Goal: Transaction & Acquisition: Purchase product/service

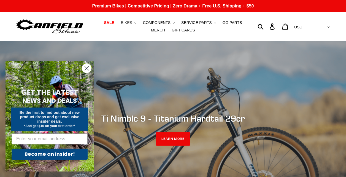
click at [121, 21] on span "BIKES" at bounding box center [126, 22] width 11 height 5
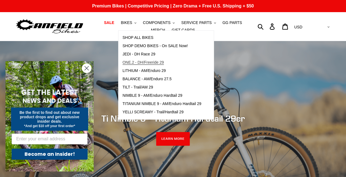
click at [142, 62] on span "ONE.2 - DH/Freeride 29" at bounding box center [143, 62] width 41 height 5
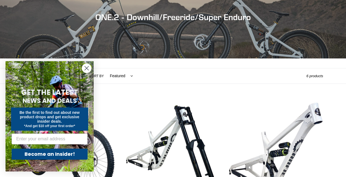
scroll to position [121, 0]
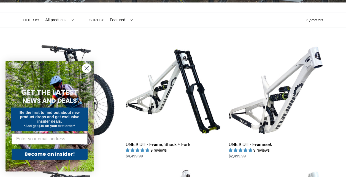
click at [88, 68] on circle "Close dialog" at bounding box center [86, 68] width 9 height 9
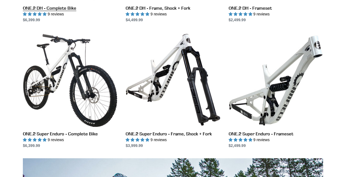
scroll to position [287, 0]
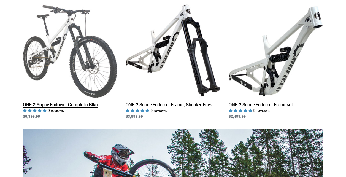
click at [78, 68] on link "ONE.2 Super Enduro - Complete Bike" at bounding box center [70, 61] width 95 height 116
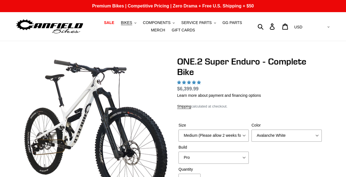
select select "highest-rating"
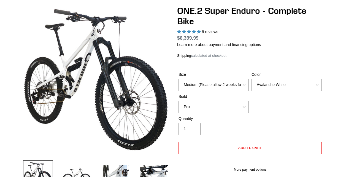
scroll to position [55, 0]
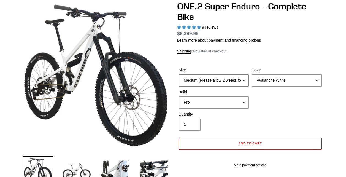
click at [238, 79] on select "Medium (Please allow 2 weeks for delivery) Large (Sold Out)" at bounding box center [214, 80] width 70 height 12
select select "Large (Sold Out)"
click at [179, 74] on select "Medium (Please allow 2 weeks for delivery) Large (Sold Out)" at bounding box center [214, 80] width 70 height 12
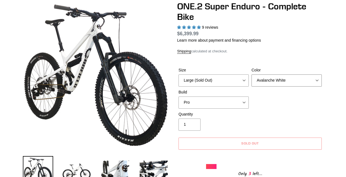
click at [287, 84] on select "Avalanche White Bentonite Grey" at bounding box center [287, 80] width 70 height 12
select select "Bentonite Grey"
click at [252, 74] on select "Avalanche White Bentonite Grey" at bounding box center [287, 80] width 70 height 12
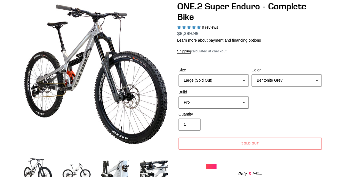
click at [243, 103] on select "Pro" at bounding box center [214, 103] width 70 height 12
click at [272, 107] on div "Size Medium (Please allow 2 weeks for delivery) Large (Sold Out) Color Avalanch…" at bounding box center [250, 89] width 146 height 44
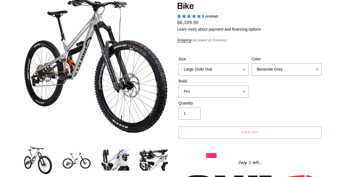
scroll to position [77, 0]
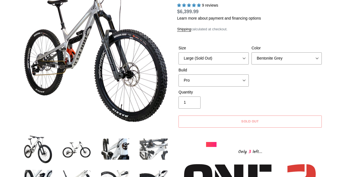
click at [150, 145] on img at bounding box center [154, 149] width 30 height 30
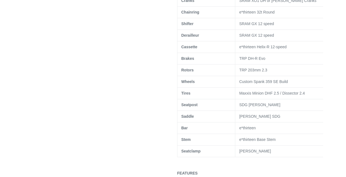
scroll to position [408, 0]
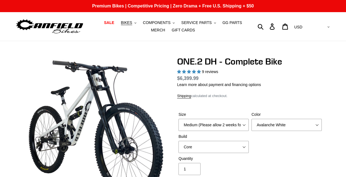
select select "highest-rating"
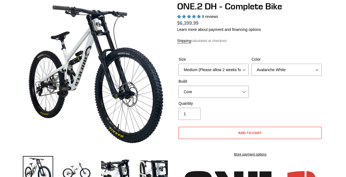
scroll to position [66, 0]
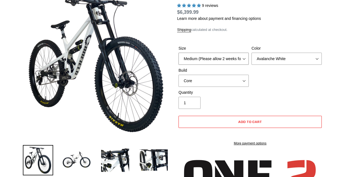
click at [193, 61] on select "Medium (Please allow 2 weeks for delivery) Large (Sold Out)" at bounding box center [214, 59] width 70 height 12
click at [313, 96] on div "Quantity 1" at bounding box center [250, 101] width 146 height 22
click at [319, 88] on div "Size Medium (Please allow 2 weeks for delivery) Large (Sold Out) Color Avalanch…" at bounding box center [250, 68] width 146 height 44
